Goal: Information Seeking & Learning: Learn about a topic

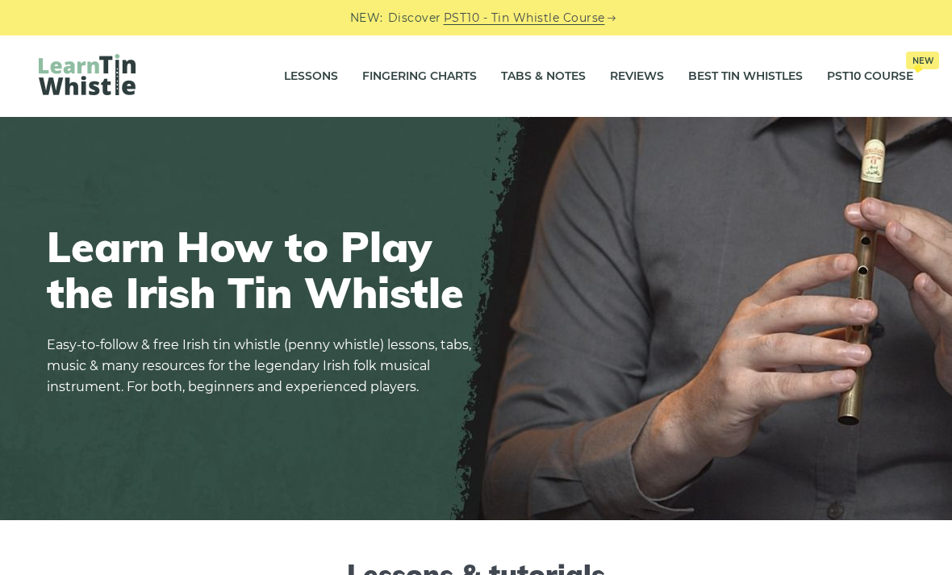
click at [558, 78] on link "Tabs & Notes" at bounding box center [543, 76] width 85 height 40
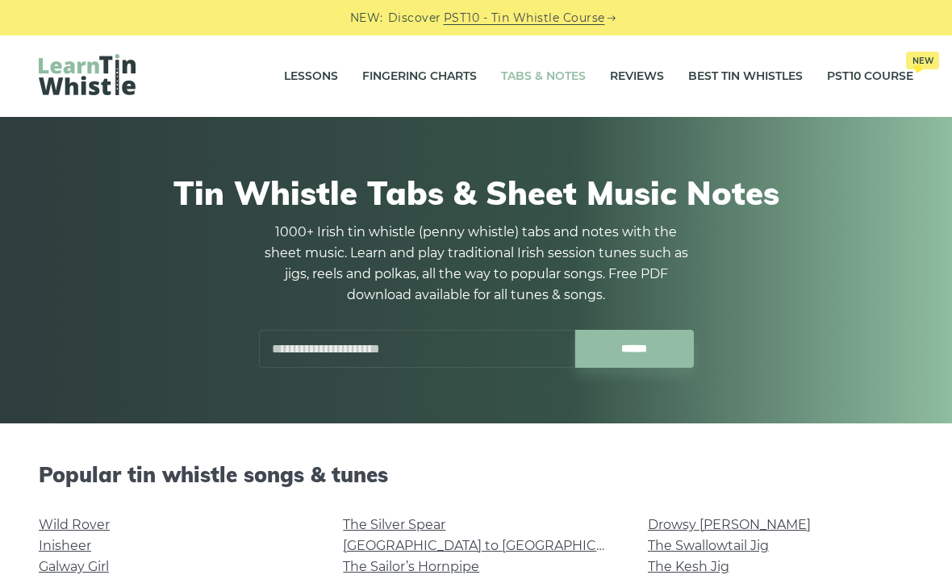
click at [491, 354] on input "text" at bounding box center [417, 349] width 316 height 38
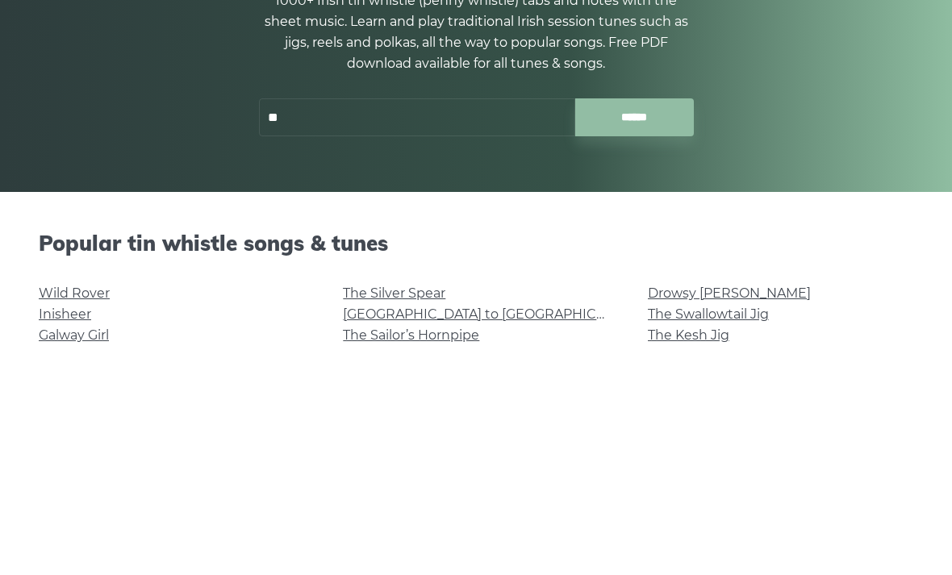
type input "*"
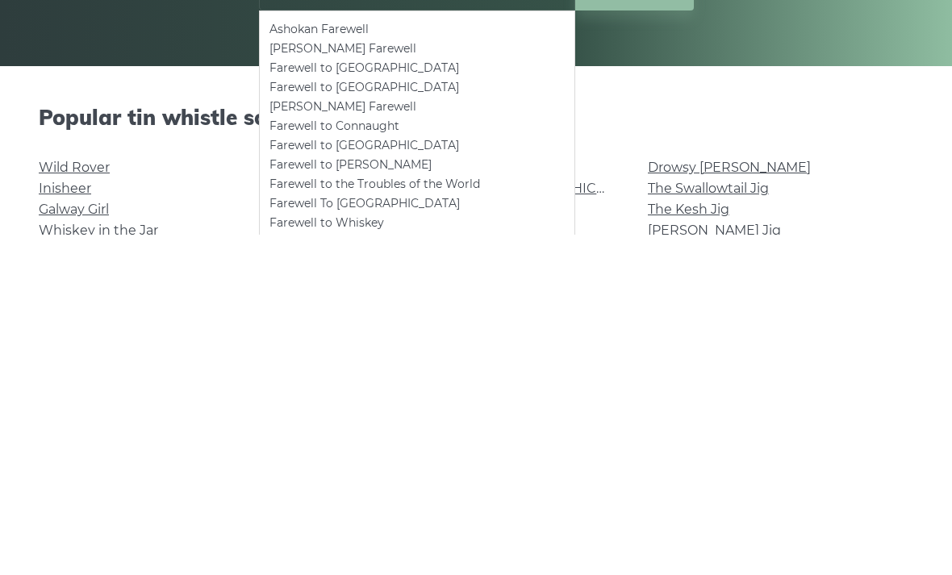
scroll to position [18, 0]
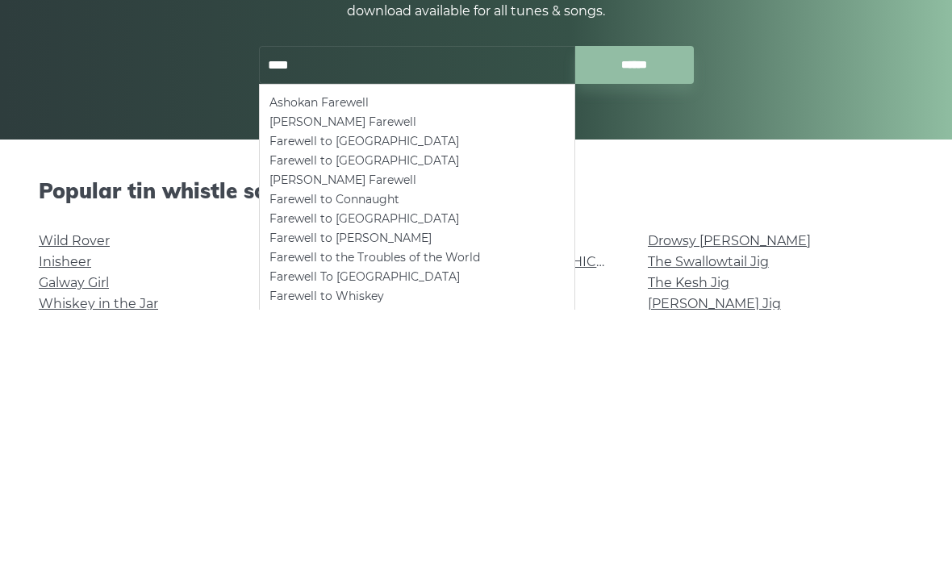
click at [320, 456] on li "Farewell to Connaught" at bounding box center [417, 465] width 295 height 19
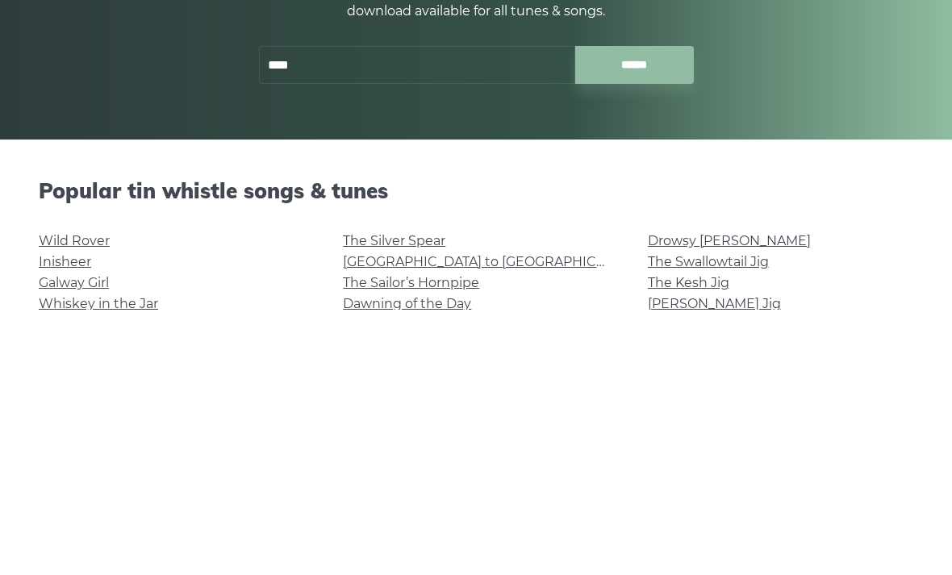
type input "**********"
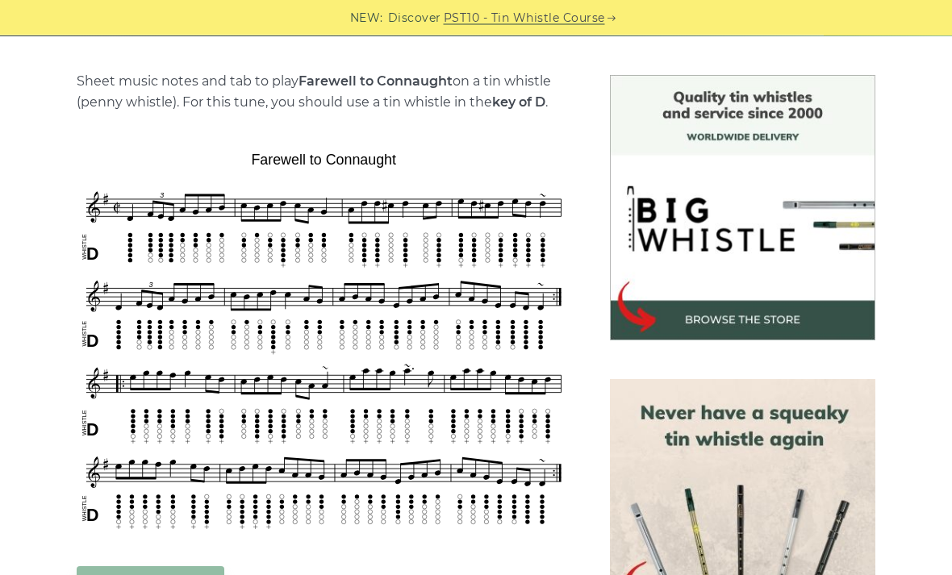
scroll to position [387, 0]
click at [278, 94] on p "Sheet music notes and tab to play Farewell to Connaught on a tin whistle ([PERS…" at bounding box center [324, 92] width 494 height 42
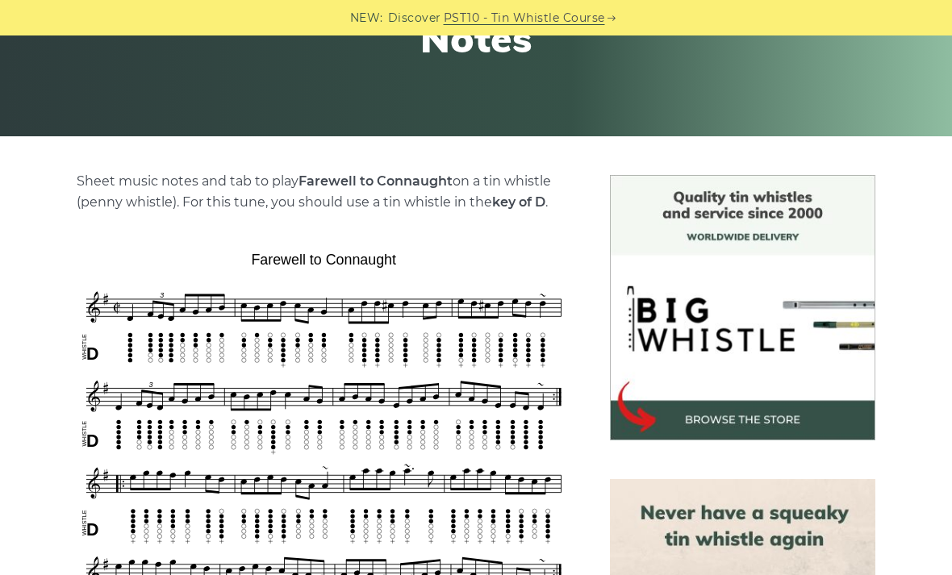
scroll to position [291, 0]
